Goal: Task Accomplishment & Management: Manage account settings

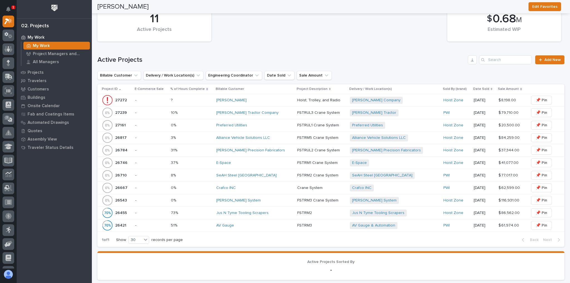
scroll to position [22, 0]
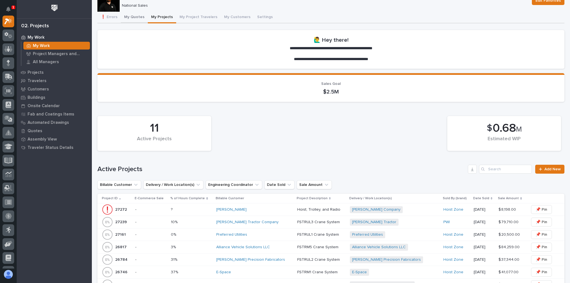
click at [134, 20] on button "My Quotes" at bounding box center [134, 18] width 27 height 12
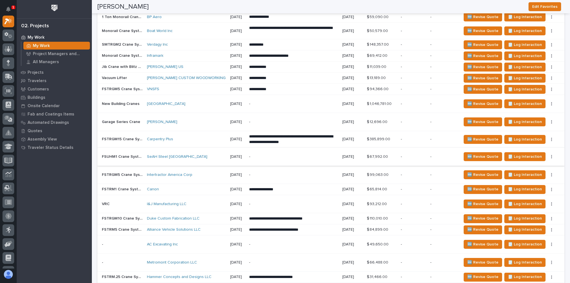
scroll to position [549, 0]
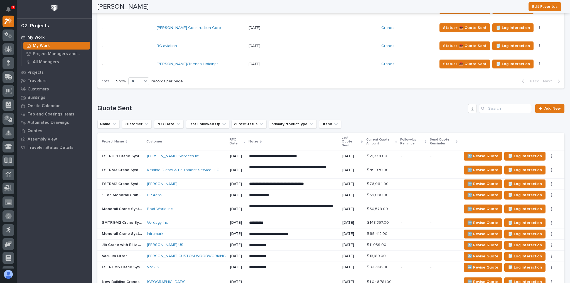
click at [355, 62] on p "-" at bounding box center [321, 64] width 97 height 5
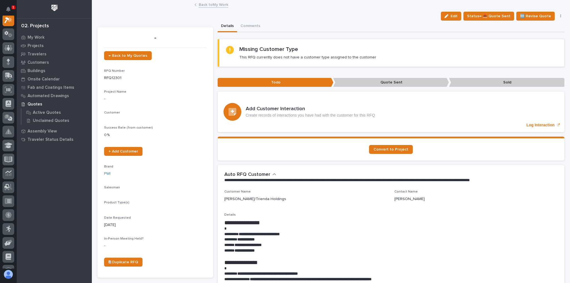
scroll to position [14, 0]
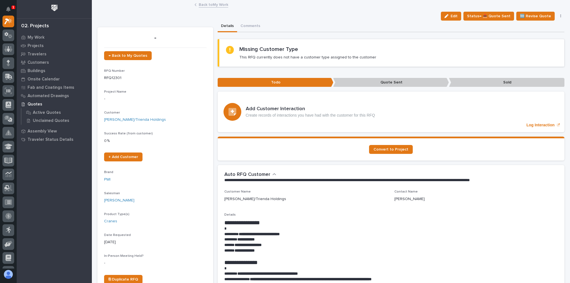
click at [560, 15] on icon "button" at bounding box center [560, 15] width 1 height 3
click at [535, 52] on span "✋ Assign/Claim" at bounding box center [530, 54] width 28 height 7
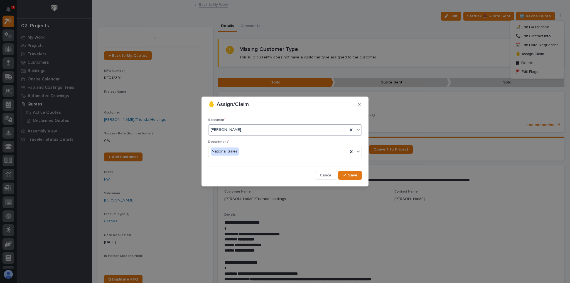
click at [247, 131] on div "[PERSON_NAME]" at bounding box center [278, 129] width 139 height 9
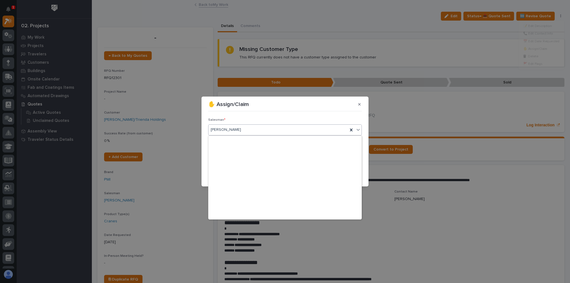
scroll to position [121, 0]
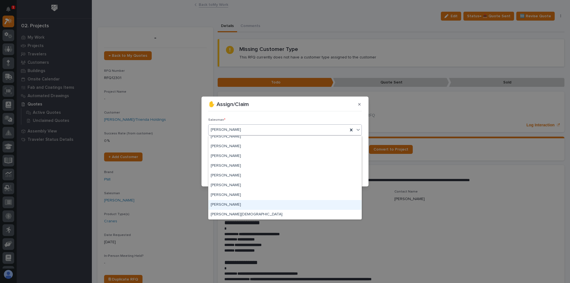
click at [233, 202] on div "[PERSON_NAME]" at bounding box center [285, 205] width 153 height 10
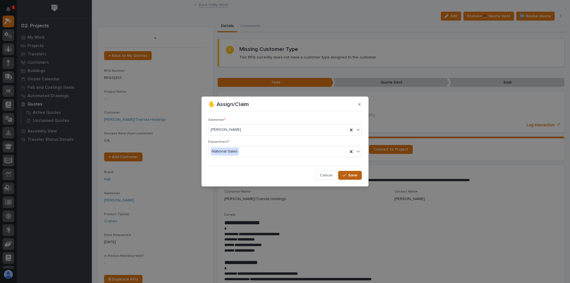
click at [350, 174] on span "Save" at bounding box center [352, 175] width 9 height 5
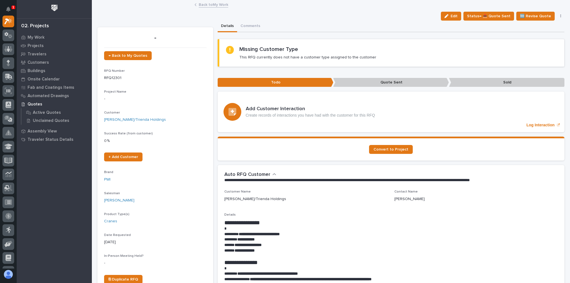
click at [195, 2] on div "Back to My Work" at bounding box center [331, 5] width 278 height 8
click at [199, 4] on link "Back to My Work" at bounding box center [214, 4] width 30 height 6
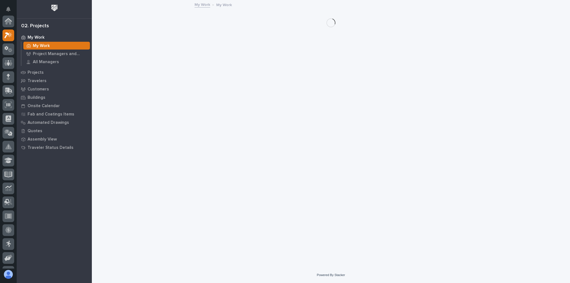
scroll to position [15, 0]
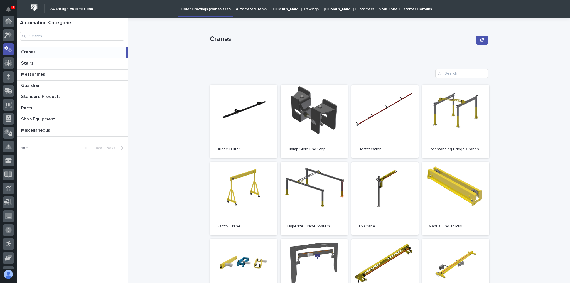
scroll to position [28, 0]
